Goal: Transaction & Acquisition: Purchase product/service

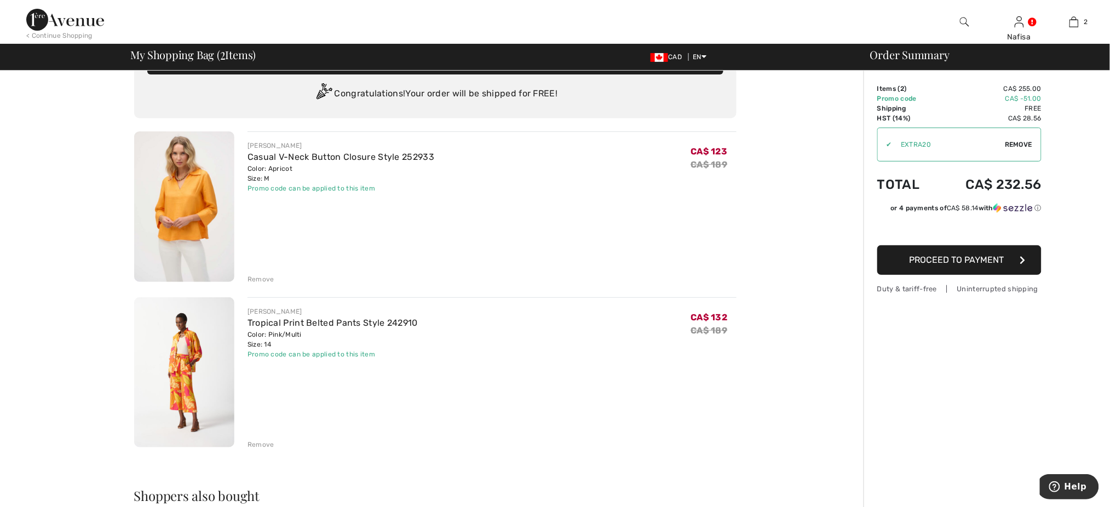
scroll to position [58, 0]
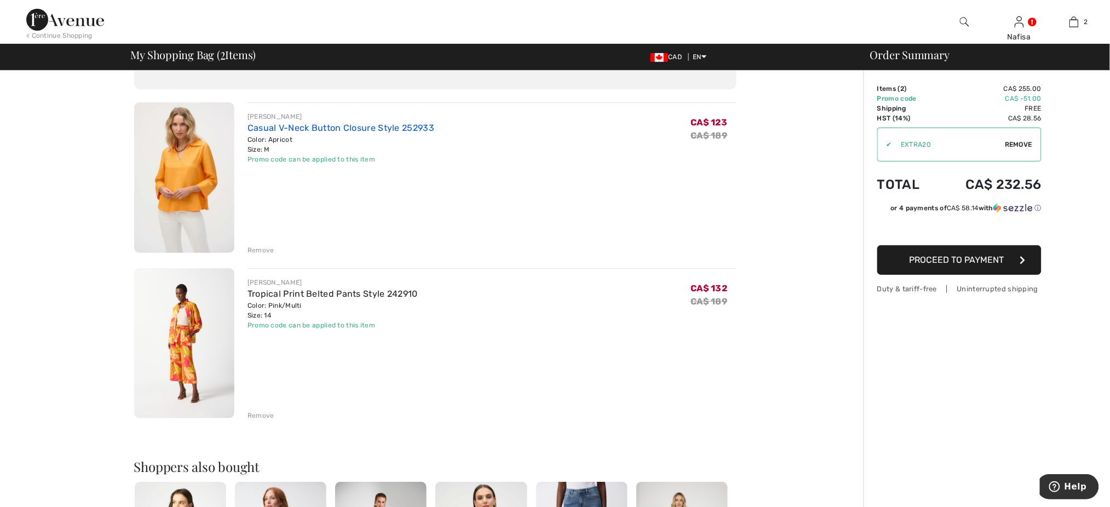
click at [385, 123] on link "Casual V-Neck Button Closure Style 252933" at bounding box center [341, 128] width 187 height 10
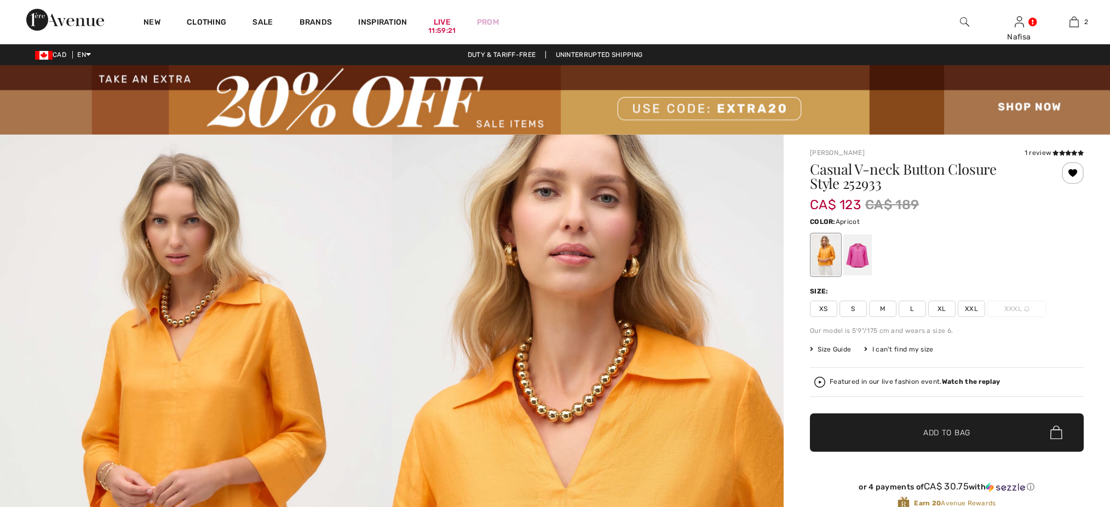
checkbox input "true"
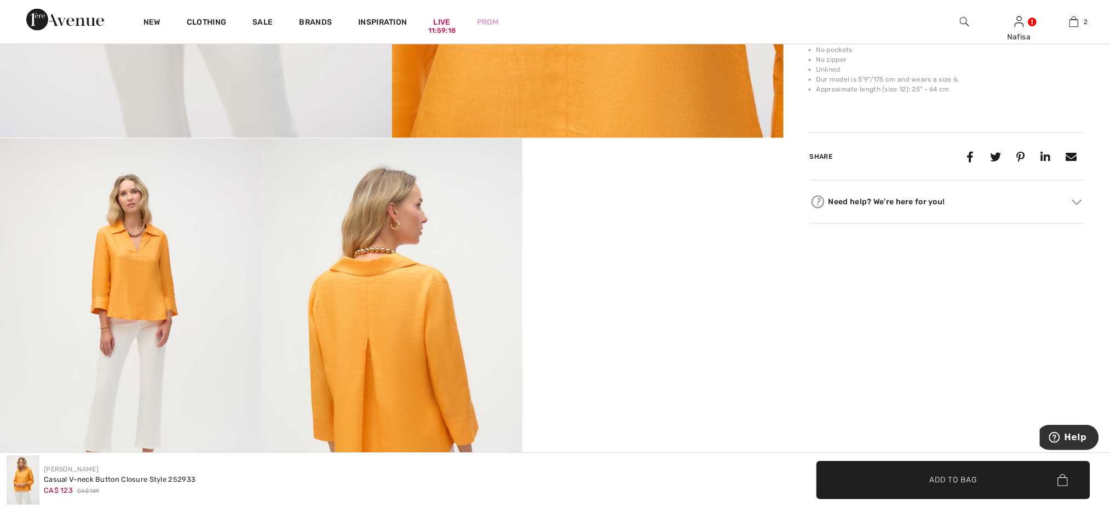
scroll to position [701, 0]
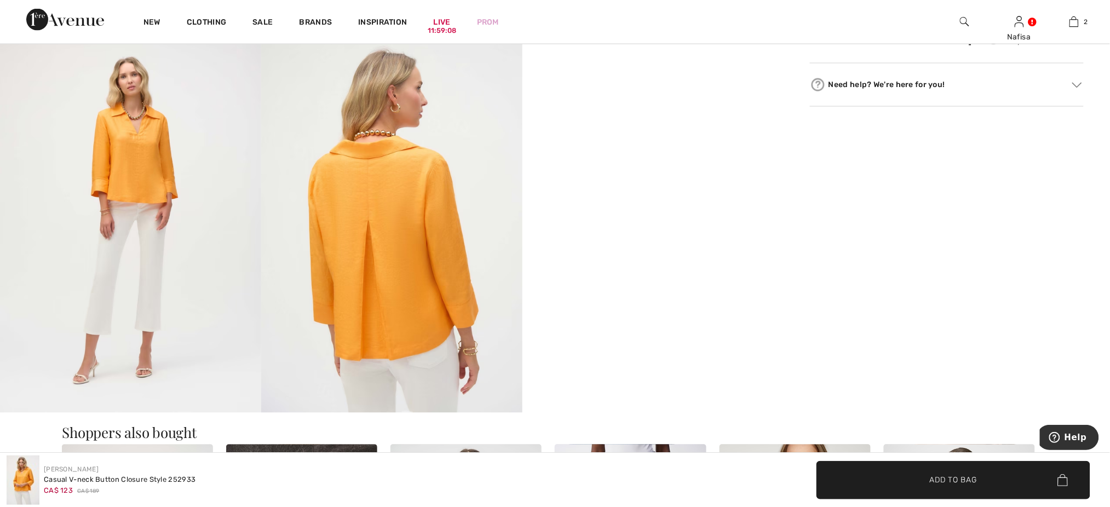
click at [372, 226] on img at bounding box center [391, 217] width 261 height 392
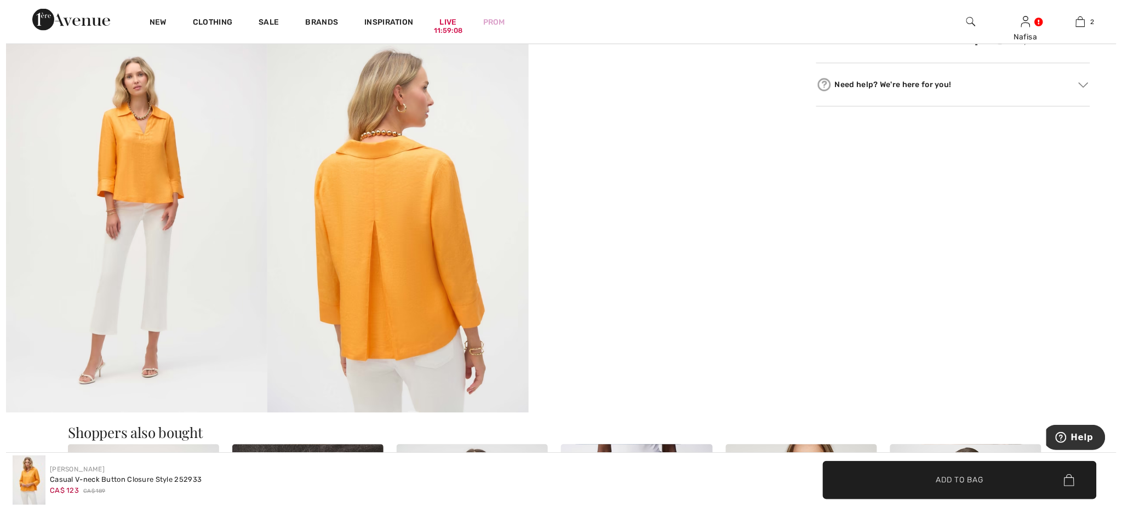
scroll to position [710, 0]
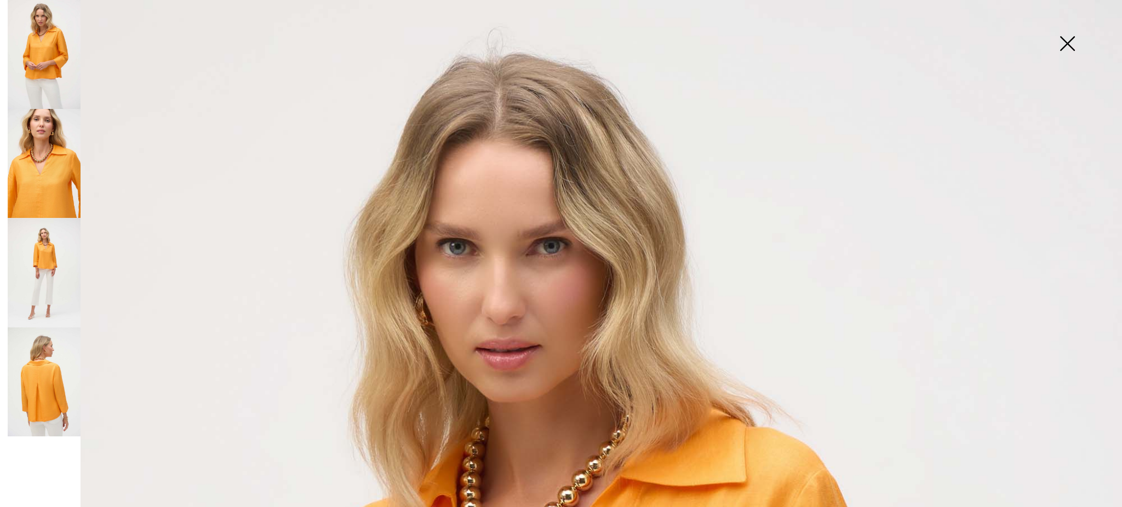
click at [44, 382] on img at bounding box center [44, 382] width 73 height 109
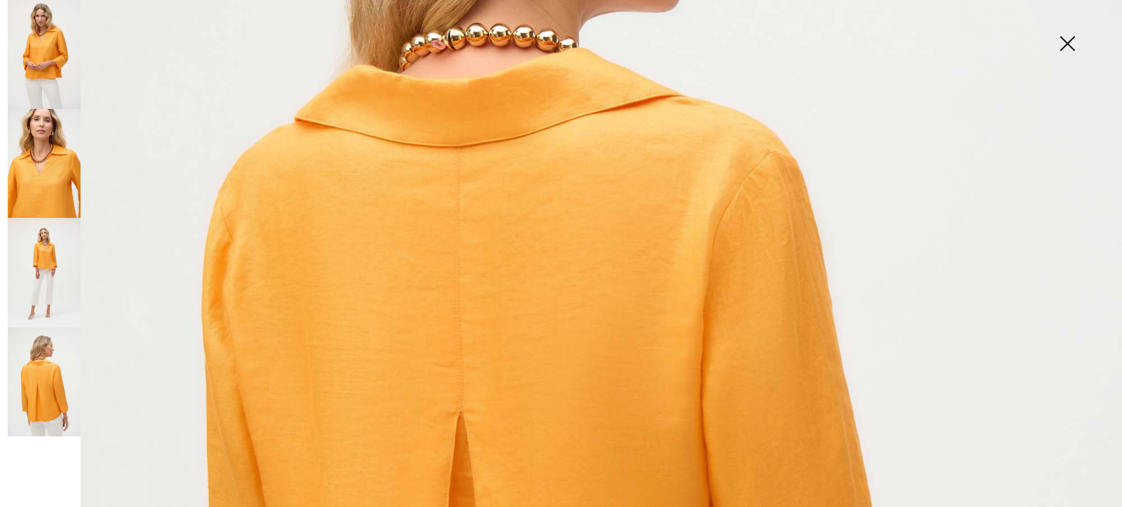
scroll to position [0, 0]
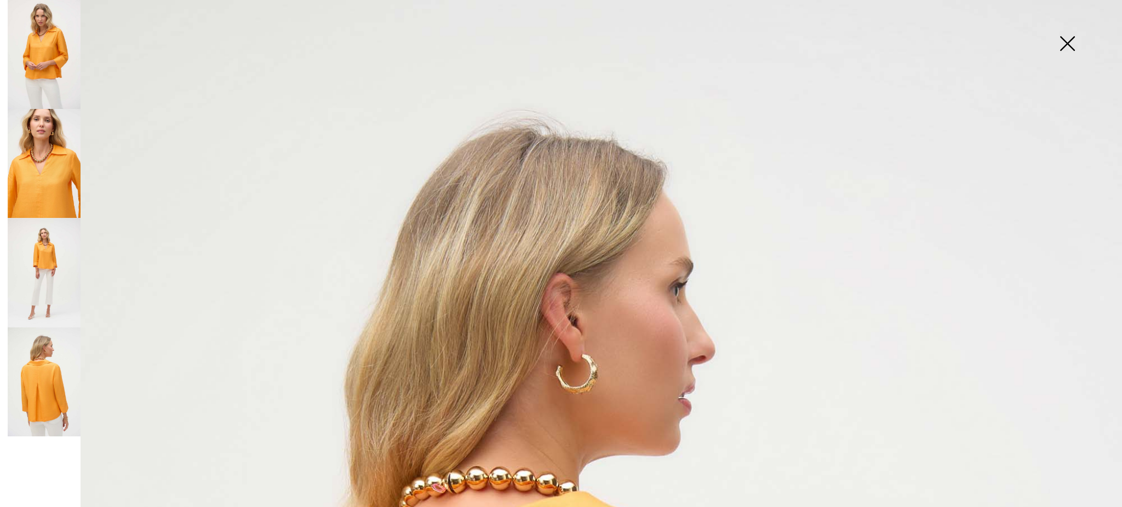
click at [1069, 39] on img at bounding box center [1067, 44] width 55 height 56
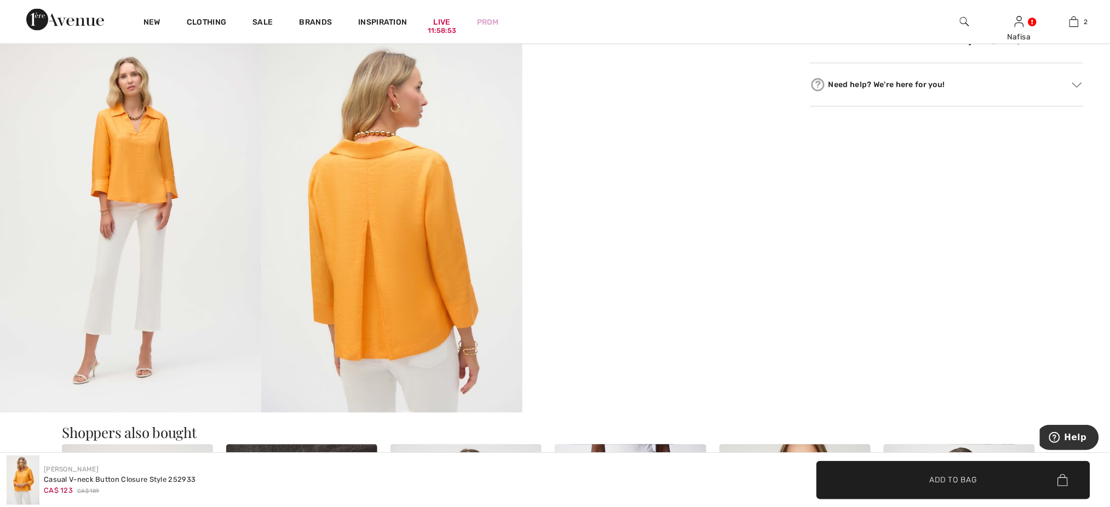
scroll to position [257, 0]
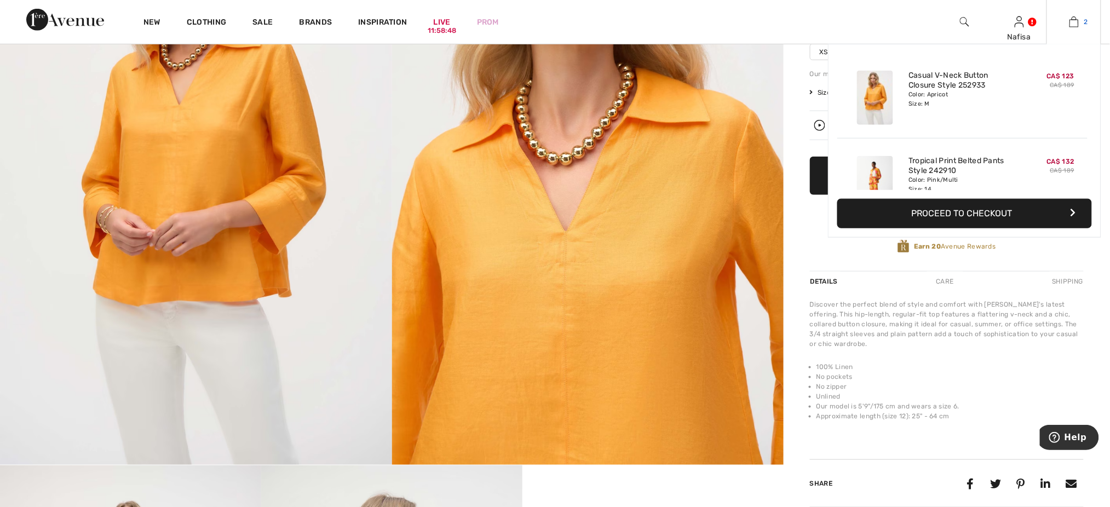
click at [1074, 21] on img at bounding box center [1074, 21] width 9 height 13
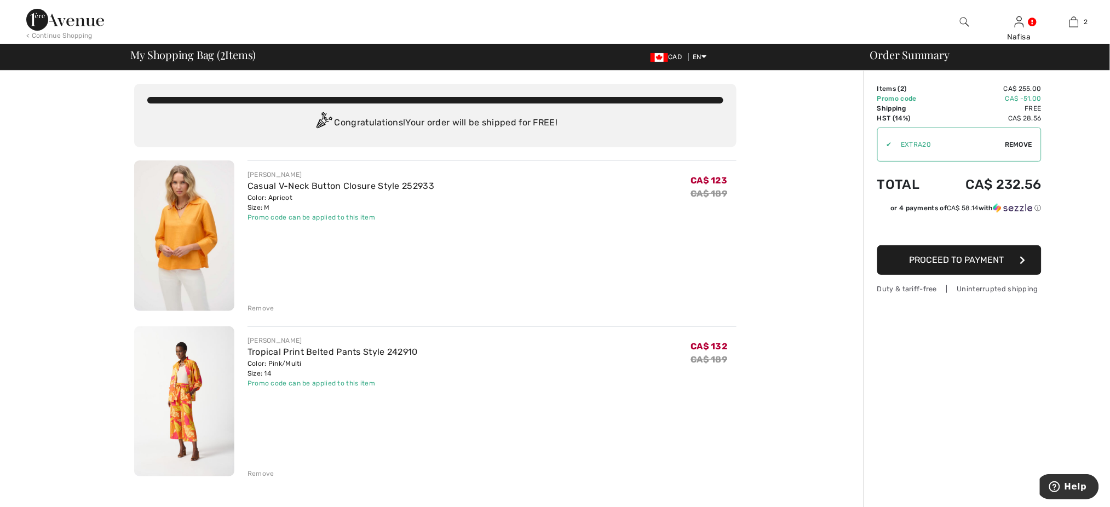
click at [259, 472] on div "Remove" at bounding box center [261, 474] width 27 height 10
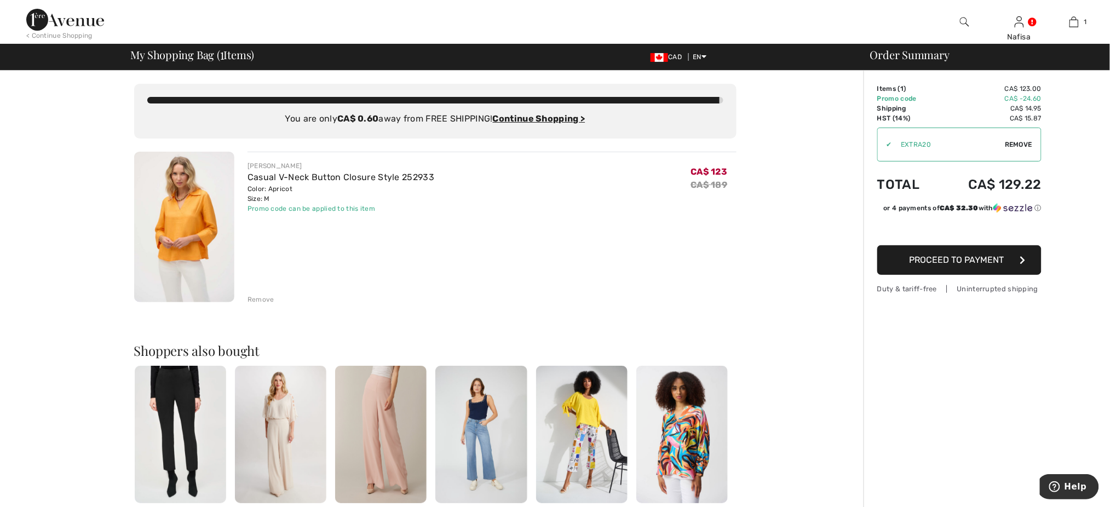
click at [781, 282] on div "You are only CA$ 0.60 away from FREE SHIPPING! Continue Shopping > Congratulati…" at bounding box center [435, 420] width 857 height 699
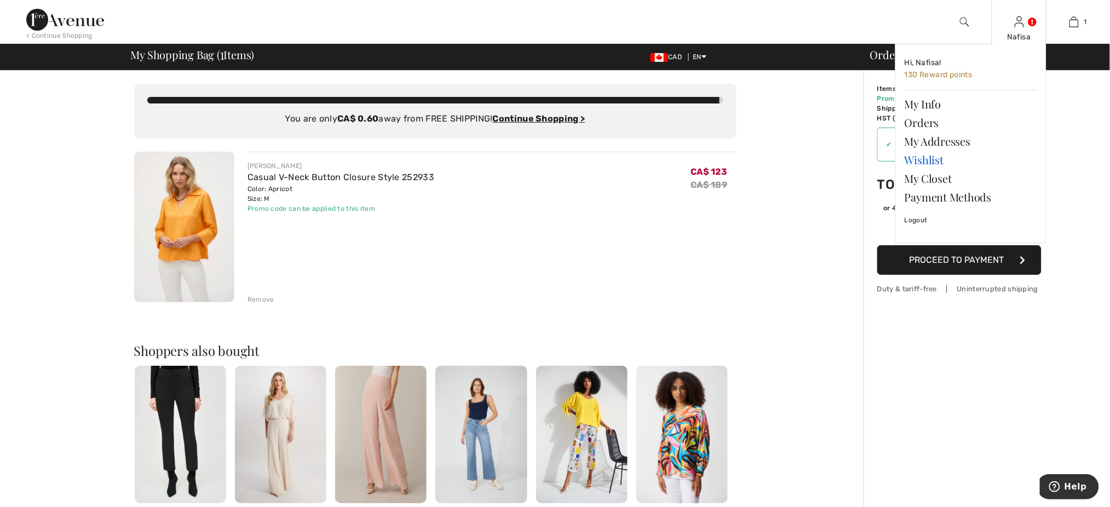
click at [933, 157] on link "Wishlist" at bounding box center [971, 160] width 133 height 19
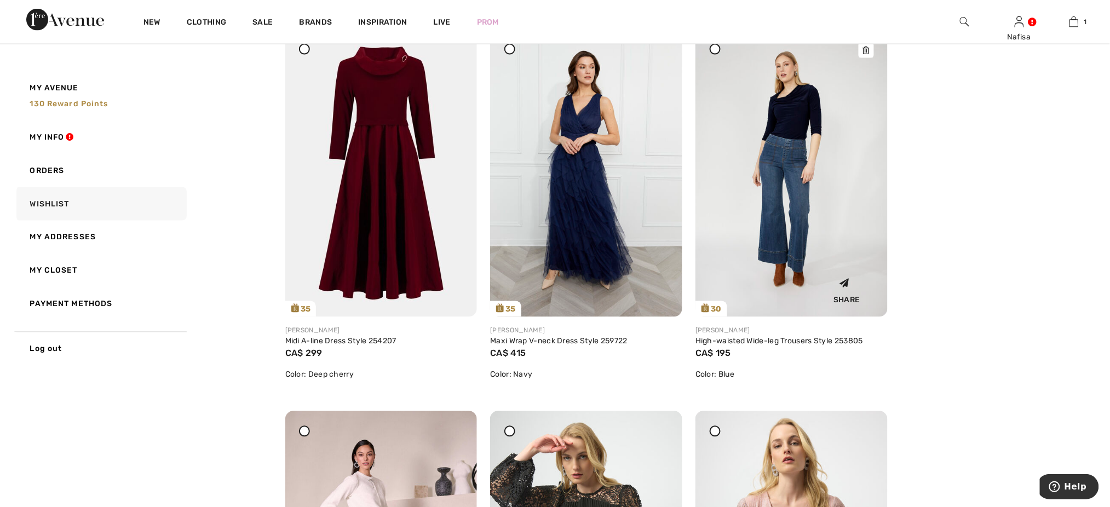
scroll to position [526, 0]
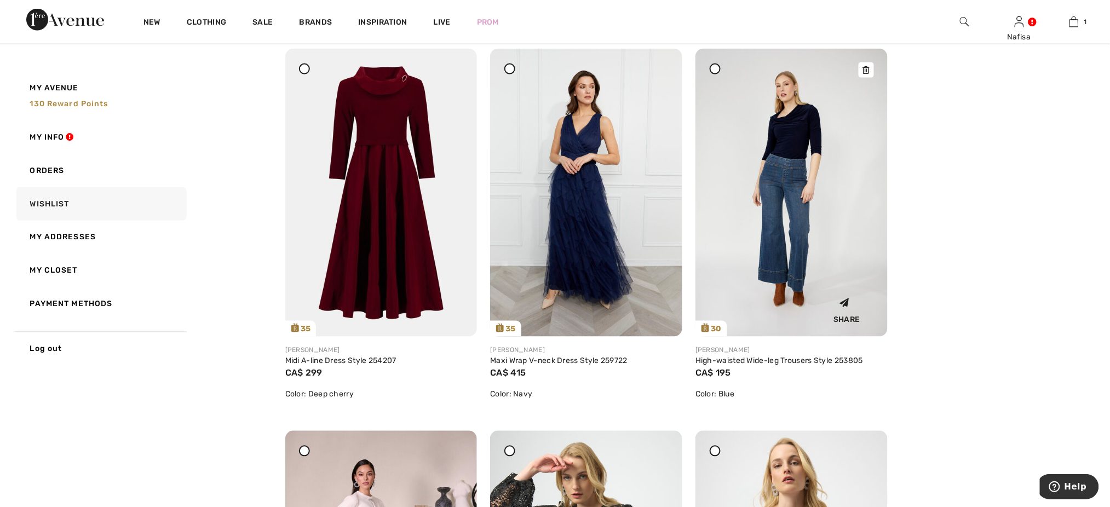
click at [782, 129] on img at bounding box center [792, 193] width 192 height 288
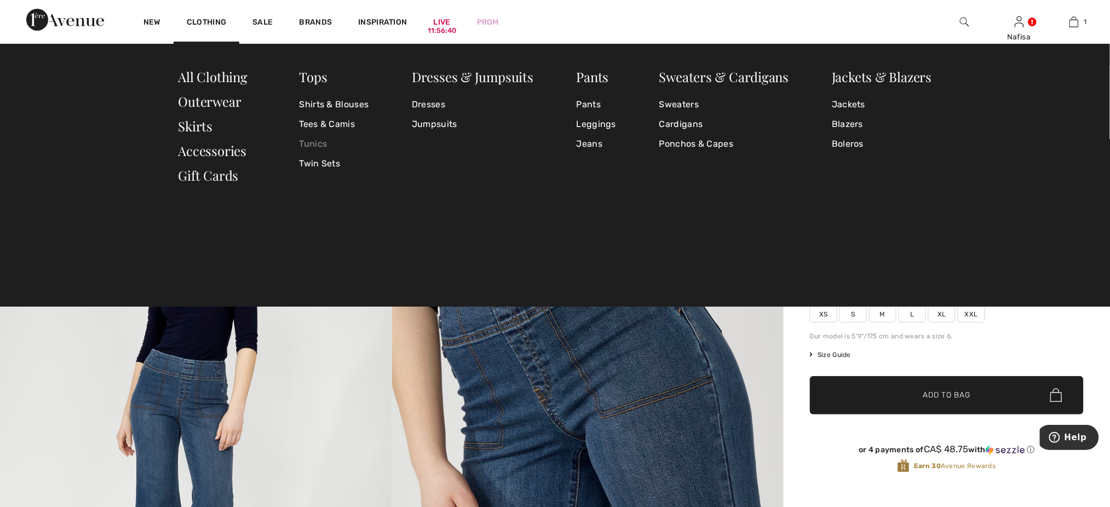
click at [336, 144] on link "Tunics" at bounding box center [335, 144] width 70 height 20
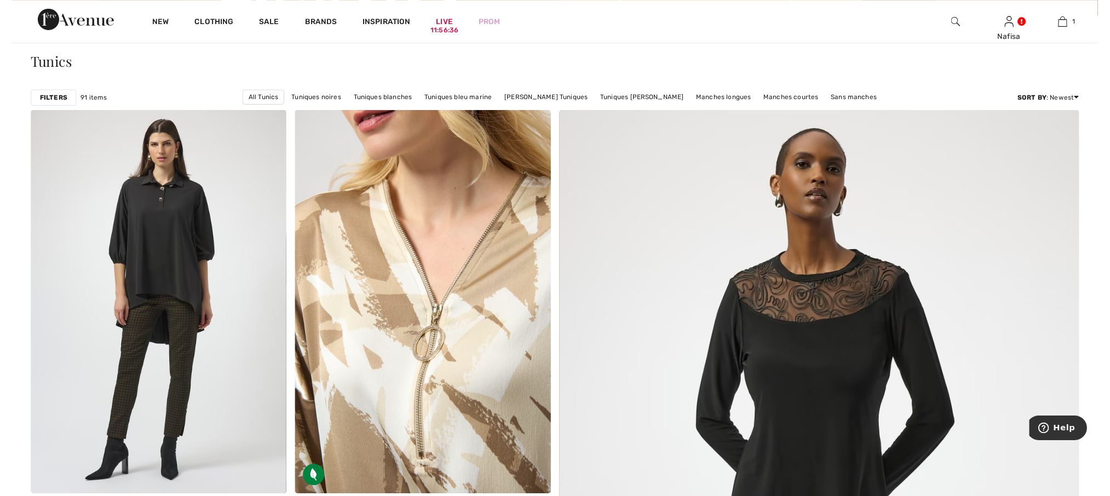
scroll to position [117, 0]
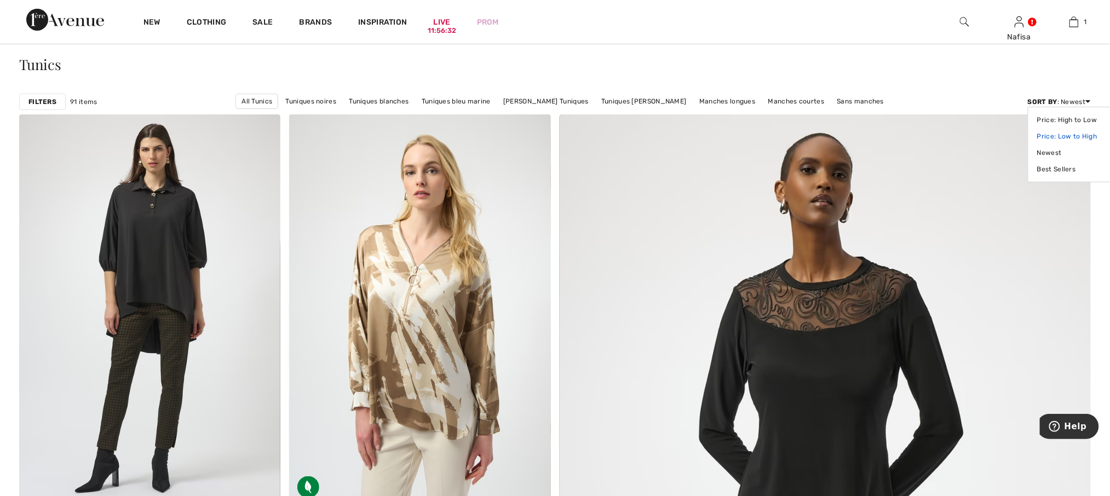
click at [1076, 137] on link "Price: Low to High" at bounding box center [1072, 136] width 69 height 16
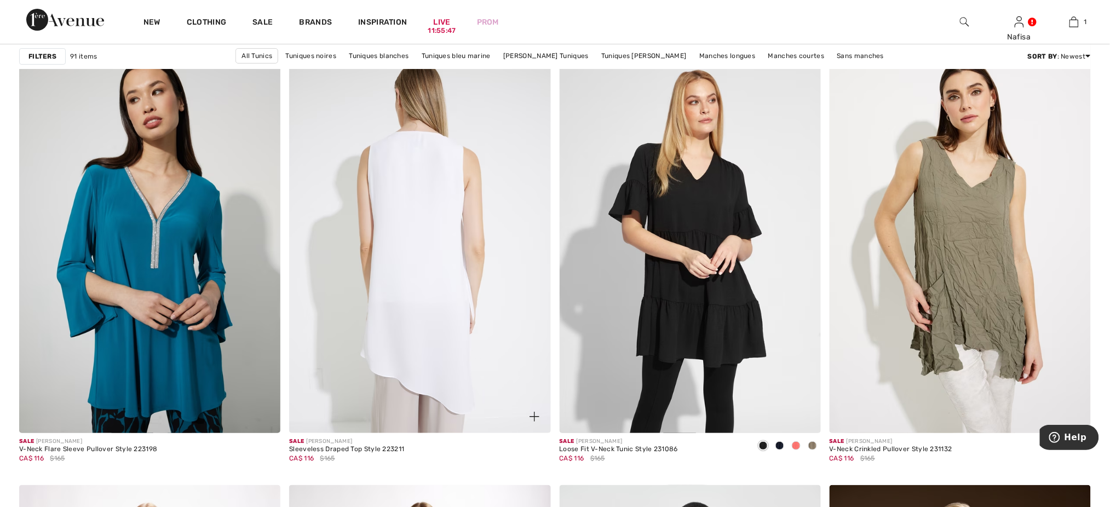
scroll to position [4499, 0]
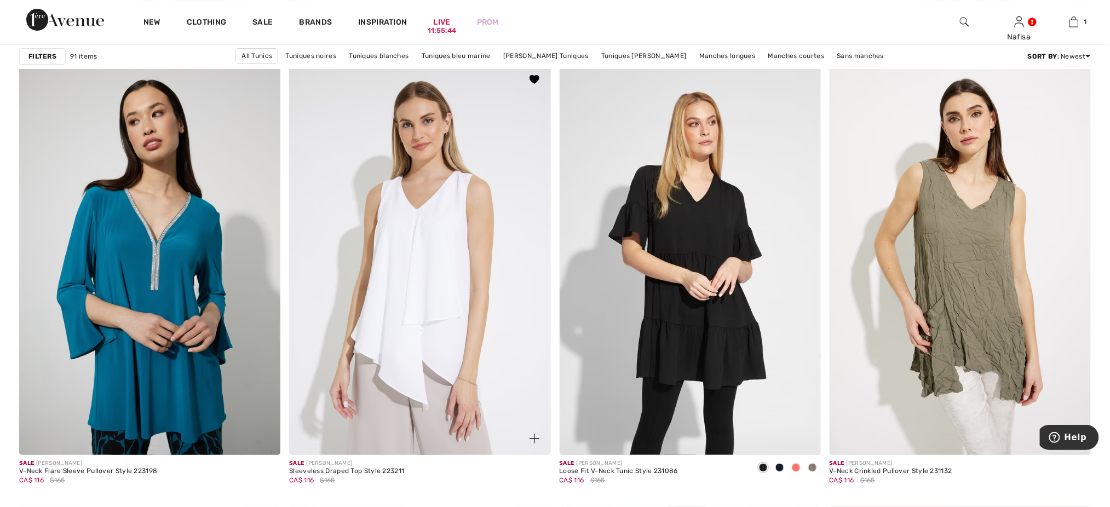
click at [536, 441] on img at bounding box center [535, 439] width 10 height 10
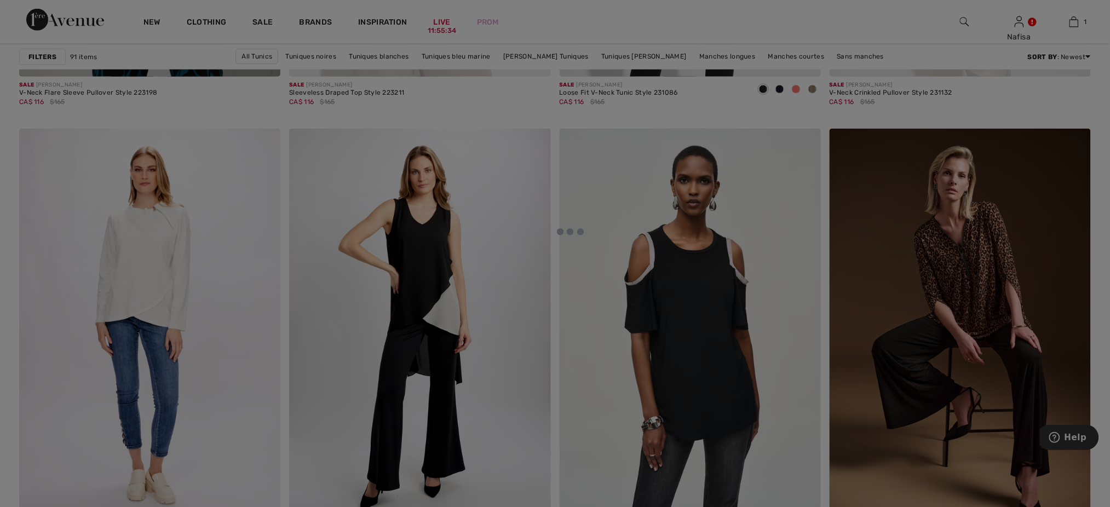
scroll to position [4879, 0]
